Goal: Transaction & Acquisition: Purchase product/service

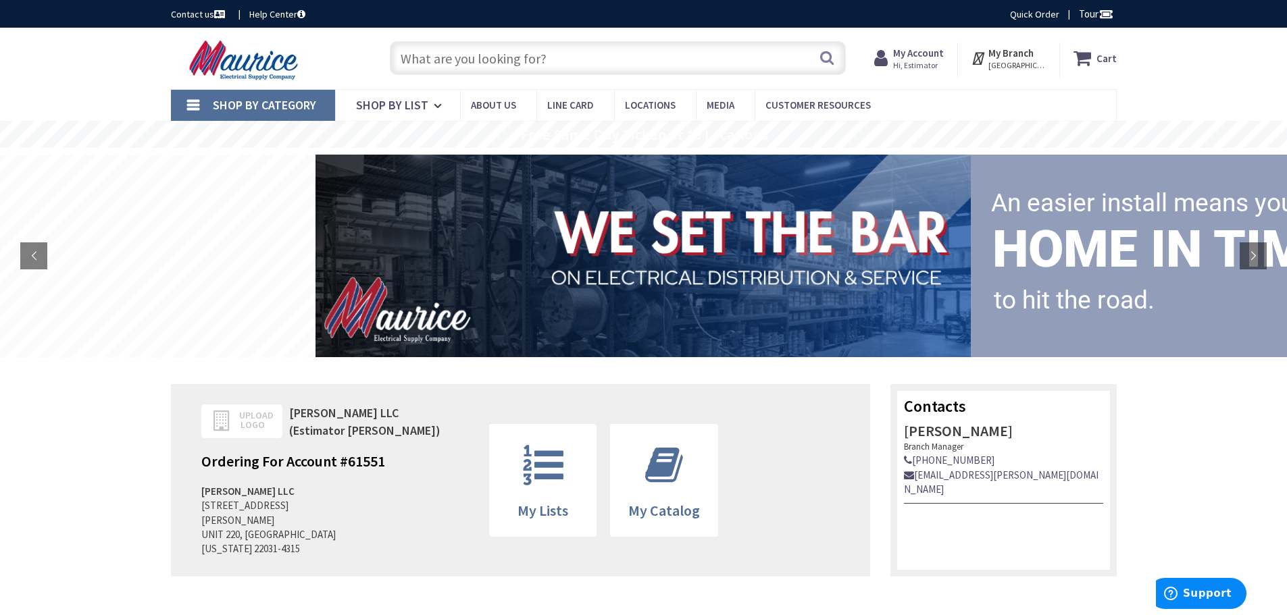
click at [463, 66] on input "text" at bounding box center [618, 58] width 456 height 34
paste input "24-Port Keystone Patch Panel"
type input "24-Port Keystone Patch Panel"
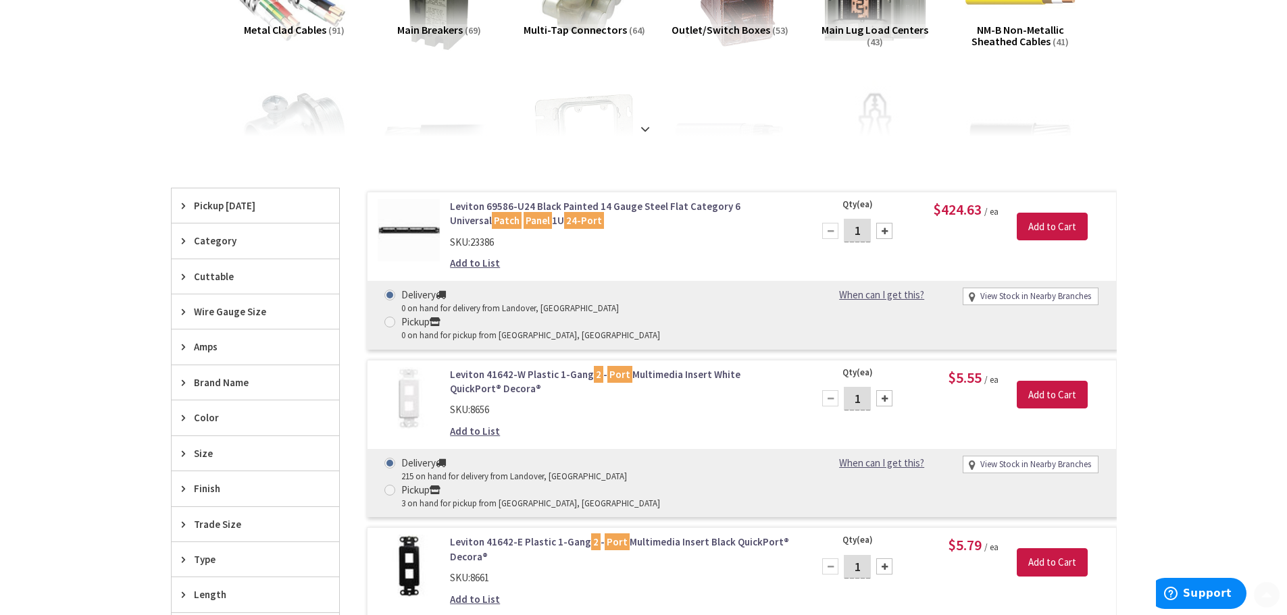
scroll to position [270, 0]
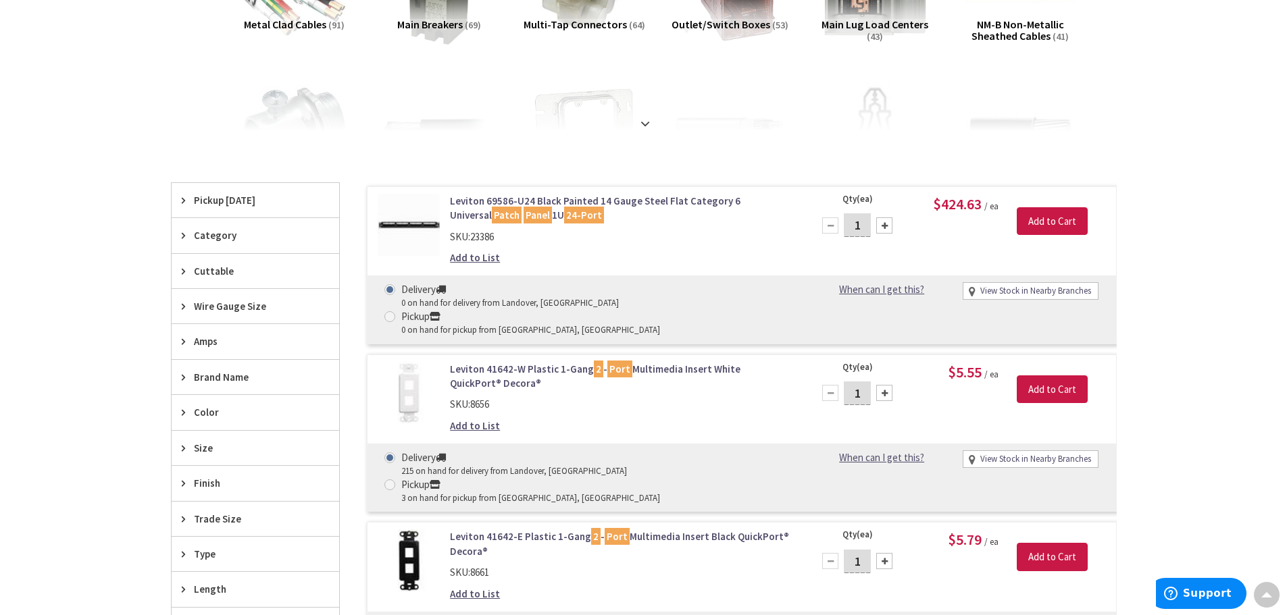
drag, startPoint x: 582, startPoint y: 197, endPoint x: 543, endPoint y: 200, distance: 39.3
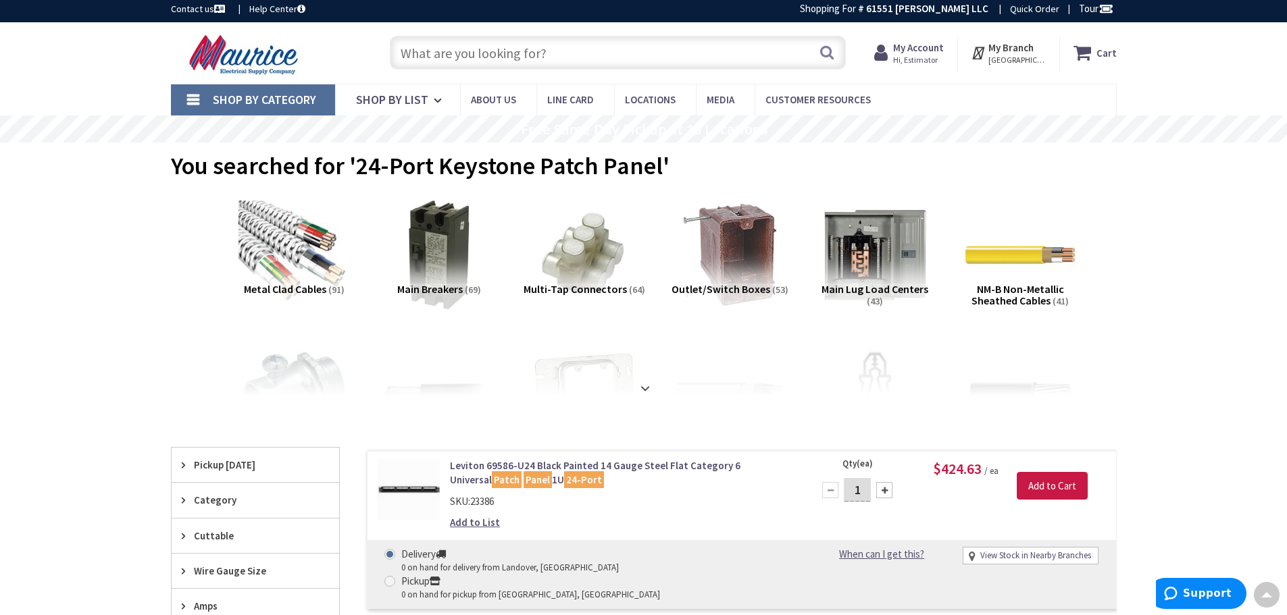
scroll to position [0, 0]
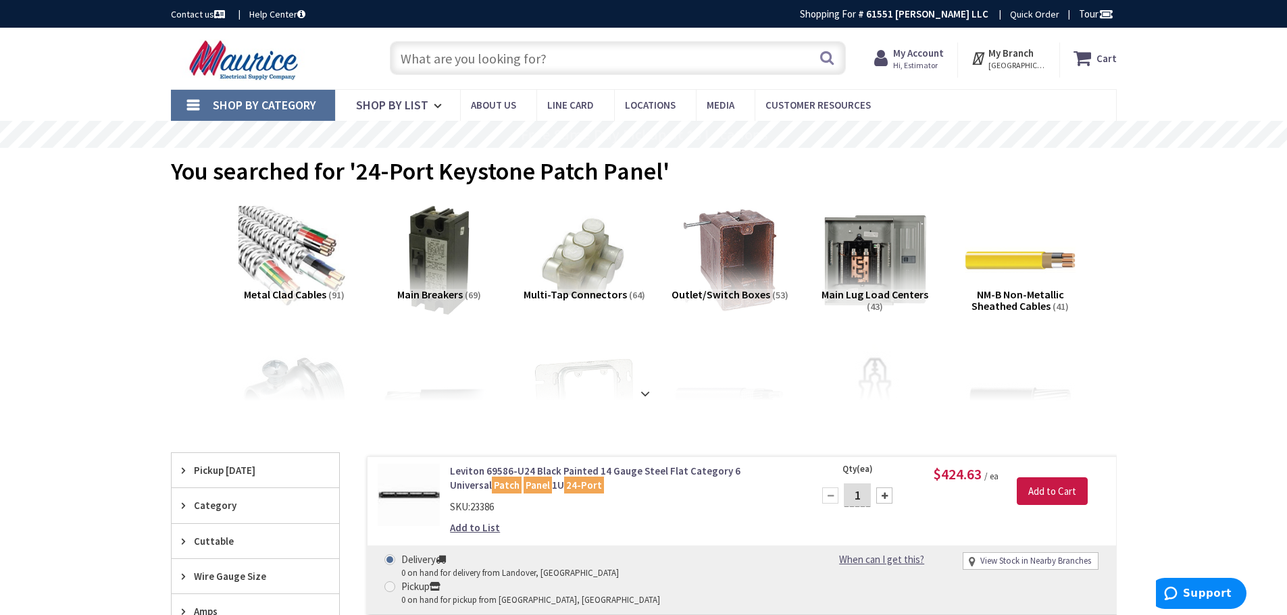
click at [517, 60] on input "text" at bounding box center [618, 58] width 456 height 34
paste input "Ethernet Wall Plate, 1 Port Cat6 Keystone Female to Female - White"
type input "Ethernet Wall Plate, 1 Port Cat6 Keystone Female to Female - White"
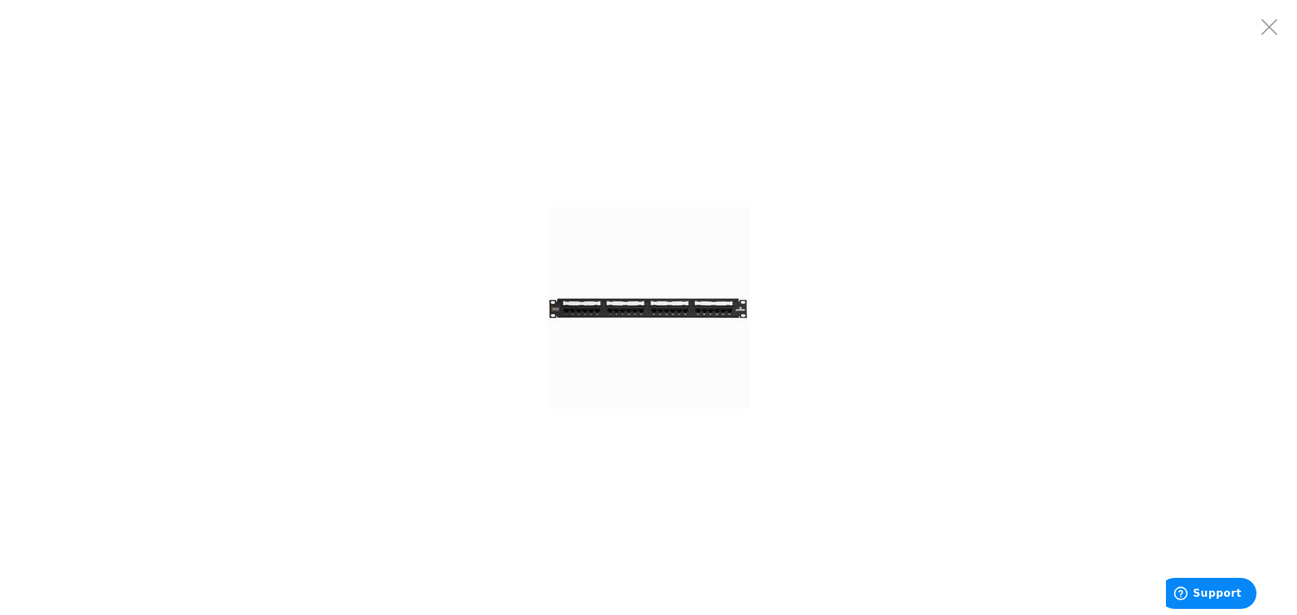
click at [628, 301] on img at bounding box center [648, 308] width 203 height 203
click at [611, 310] on img at bounding box center [648, 308] width 203 height 203
click at [576, 310] on img at bounding box center [648, 308] width 203 height 203
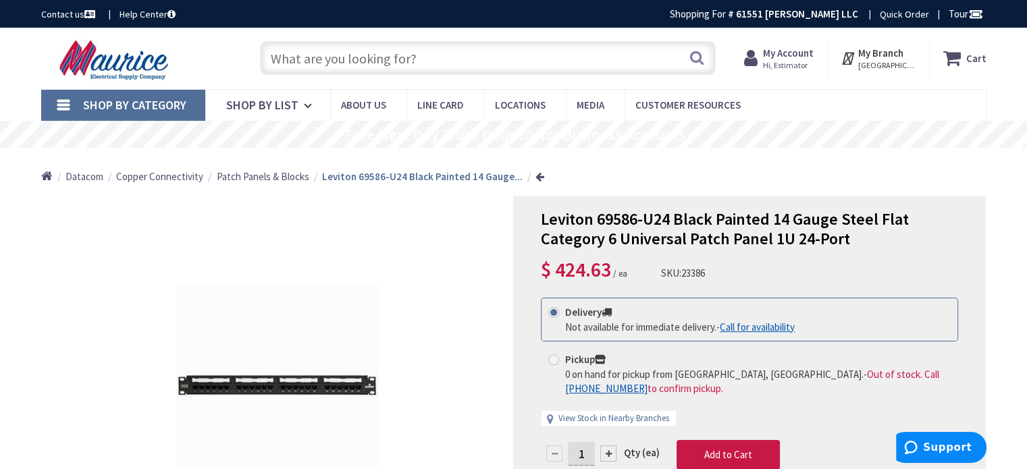
click at [427, 59] on input "text" at bounding box center [488, 58] width 456 height 34
paste input "Decorator Wallplate - Nylon"
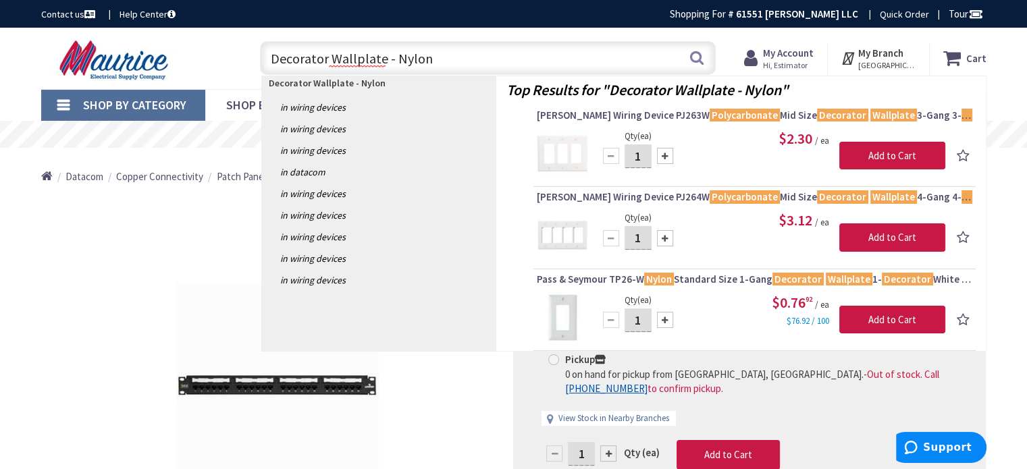
drag, startPoint x: 431, startPoint y: 52, endPoint x: 204, endPoint y: 53, distance: 227.0
click at [204, 53] on div "Toggle Nav Decorator Wallplate - Nylon Decorator Wallplate - Nylon Search Cart …" at bounding box center [514, 58] width 966 height 45
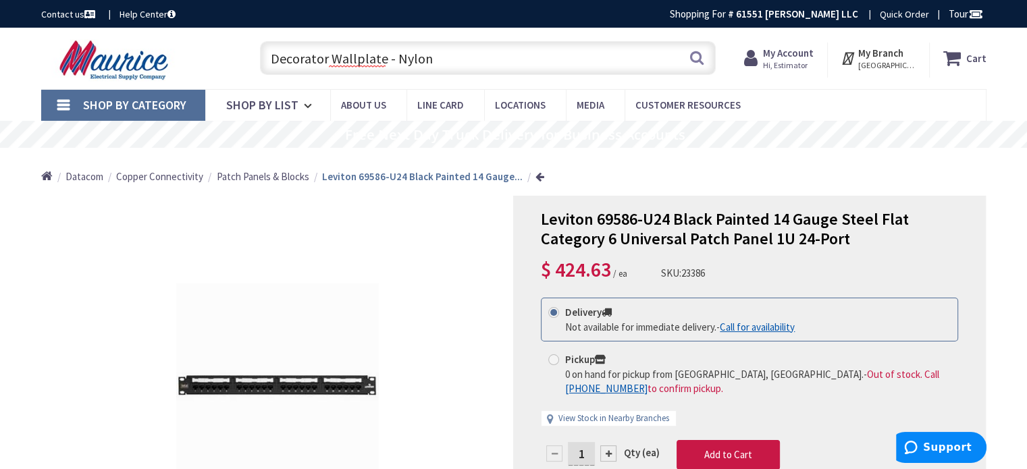
paste input "Single Receptacle"
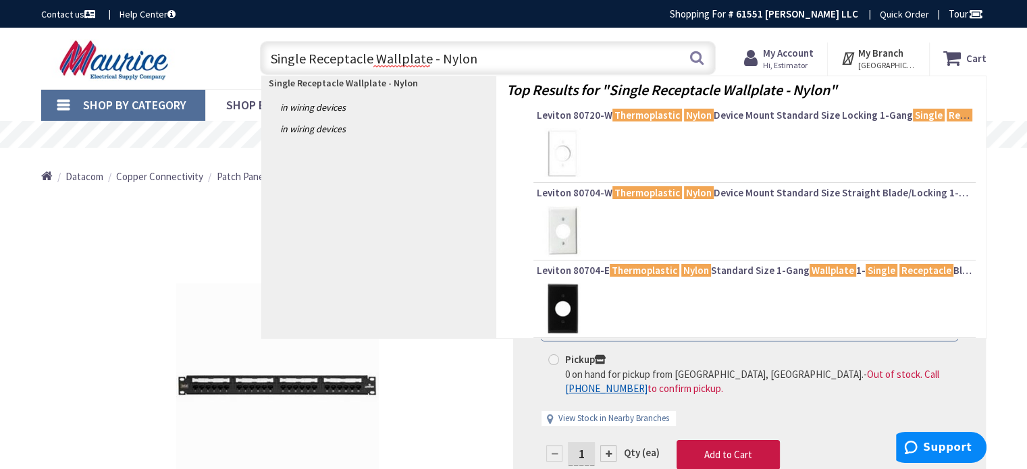
type input "Single Receptacle Wallplate - Nylon"
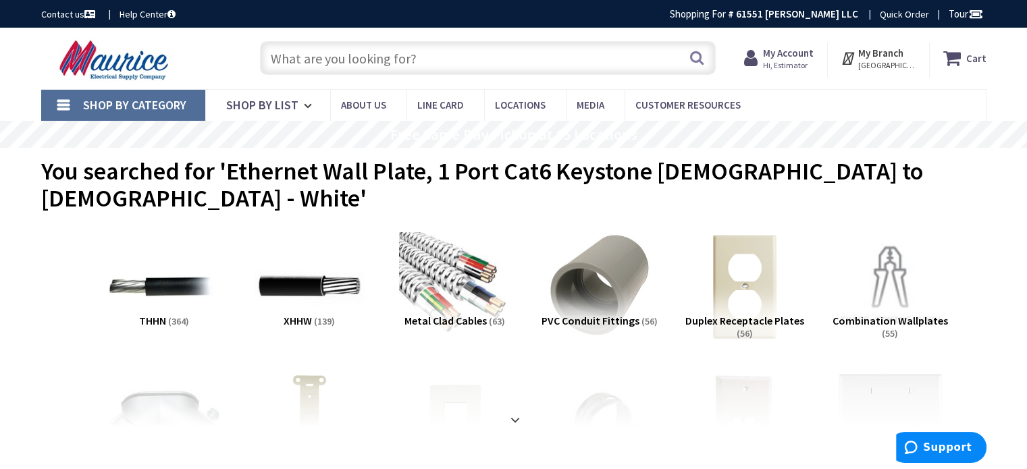
drag, startPoint x: 364, startPoint y: 4, endPoint x: 548, endPoint y: 59, distance: 191.7
click at [551, 59] on input "text" at bounding box center [488, 58] width 456 height 34
click at [502, 57] on input "text" at bounding box center [488, 58] width 456 height 34
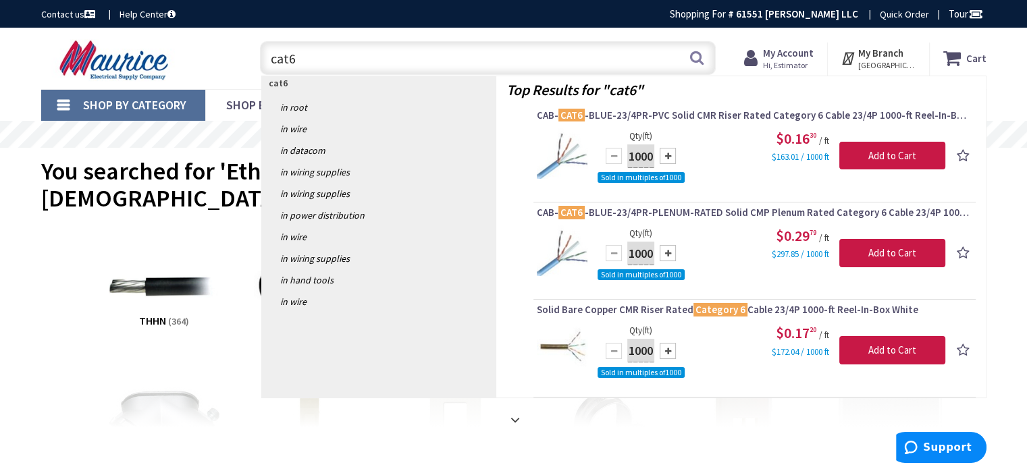
drag, startPoint x: 325, startPoint y: 63, endPoint x: 141, endPoint y: 61, distance: 184.4
click at [138, 61] on div "Toggle Nav cat6 cat6 Search Cart My Cart Close" at bounding box center [514, 58] width 966 height 45
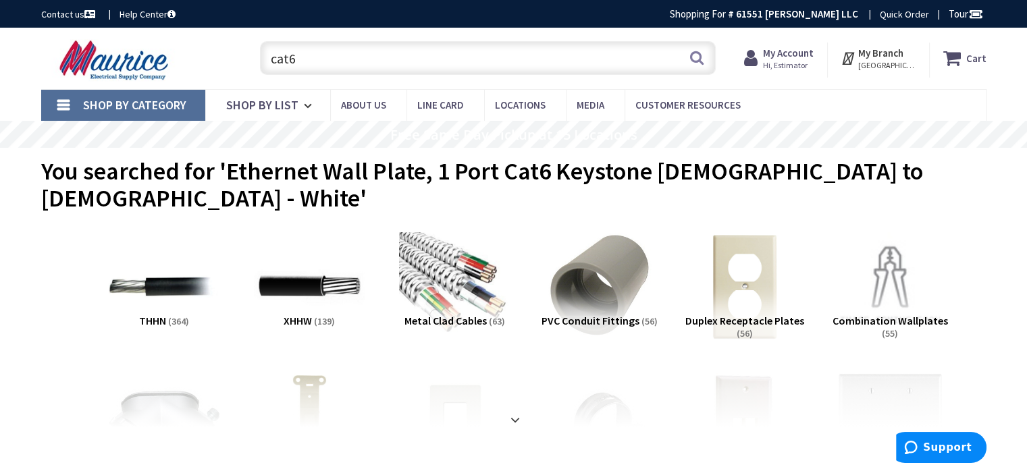
paste input "4" Square Box Cover Flat Blank - Steel"
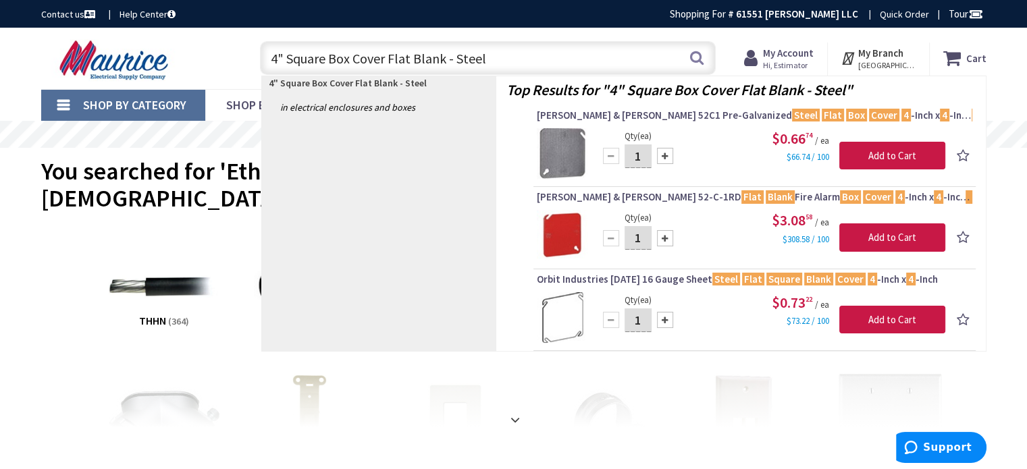
drag, startPoint x: 522, startPoint y: 53, endPoint x: 73, endPoint y: 59, distance: 449.2
click at [73, 59] on div "Toggle Nav 4" Square Box Cover Flat Blank - Steel 4" Square Box Cover Flat Blan…" at bounding box center [514, 58] width 966 height 45
paste input "Ethernet Wall Plate, 1 Port Cat6 Keystone Female to Female - White"
type input "Ethernet Wall Plate, 1 Port Cat6 Keystone Female to Female - White"
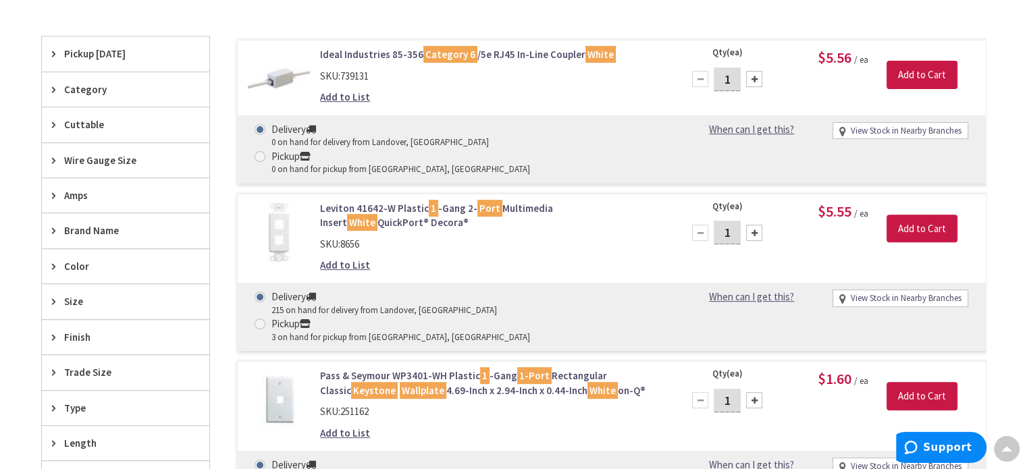
scroll to position [270, 0]
